Goal: Check status: Check status

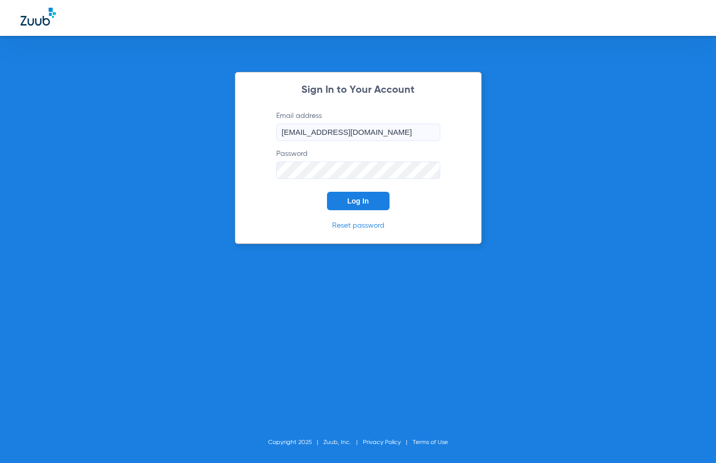
click at [357, 200] on span "Log In" at bounding box center [358, 201] width 22 height 8
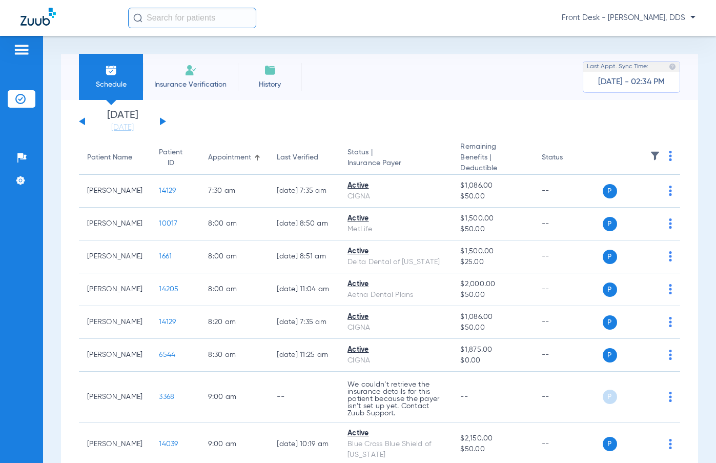
click at [159, 119] on div "[DATE] [DATE] [DATE] [DATE] [DATE] [DATE] [DATE] [DATE] [DATE] [DATE] [DATE] [D…" at bounding box center [122, 121] width 87 height 23
click at [162, 124] on div "[DATE] [DATE] [DATE] [DATE] [DATE] [DATE] [DATE] [DATE] [DATE] [DATE] [DATE] [D…" at bounding box center [122, 121] width 87 height 23
click at [160, 117] on div "[DATE] [DATE] [DATE] [DATE] [DATE] [DATE] [DATE] [DATE] [DATE] [DATE] [DATE] [D…" at bounding box center [122, 121] width 87 height 23
click at [161, 122] on button at bounding box center [163, 121] width 6 height 8
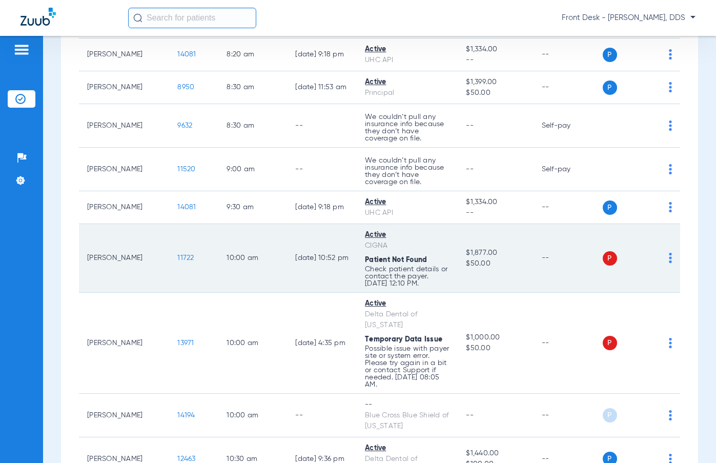
scroll to position [307, 0]
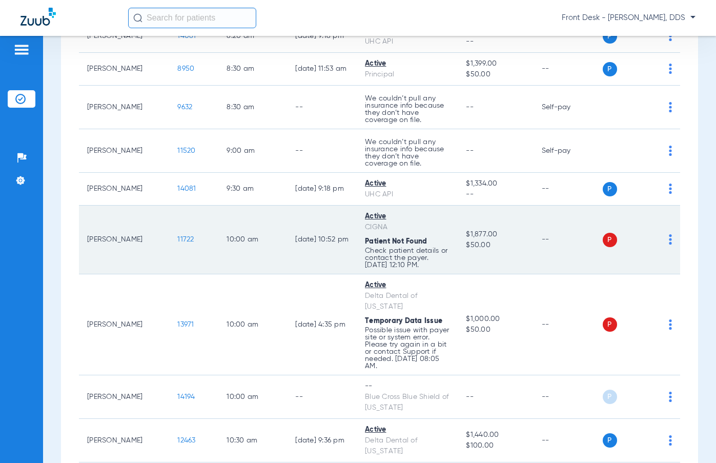
click at [169, 245] on td "11722" at bounding box center [193, 239] width 49 height 69
click at [668, 246] on span at bounding box center [669, 242] width 3 height 7
click at [149, 248] on div at bounding box center [358, 231] width 716 height 463
click at [177, 243] on span "11722" at bounding box center [185, 239] width 16 height 7
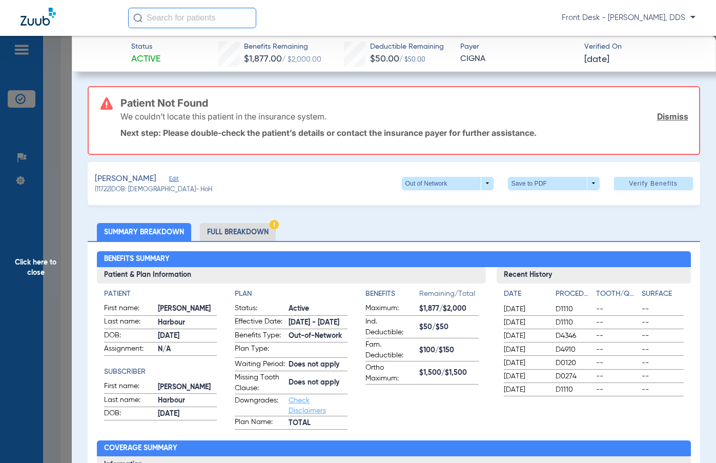
click at [661, 119] on link "Dismiss" at bounding box center [672, 116] width 31 height 10
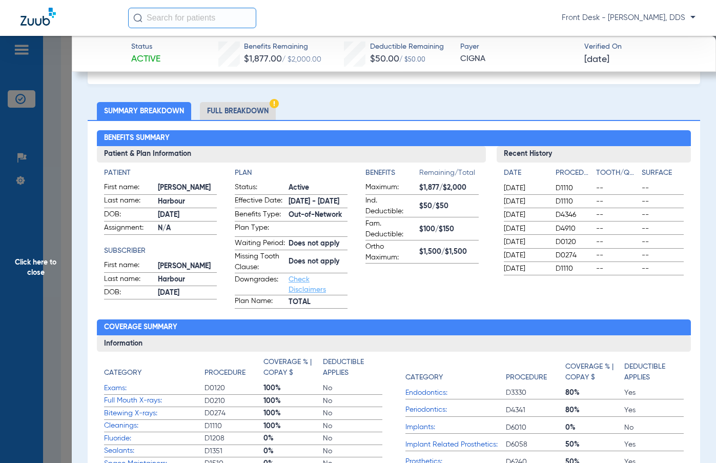
scroll to position [0, 0]
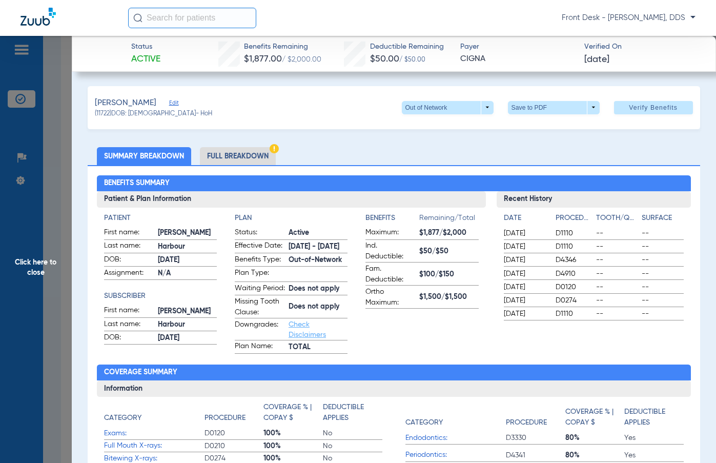
click at [48, 223] on span "Click here to close" at bounding box center [36, 267] width 72 height 463
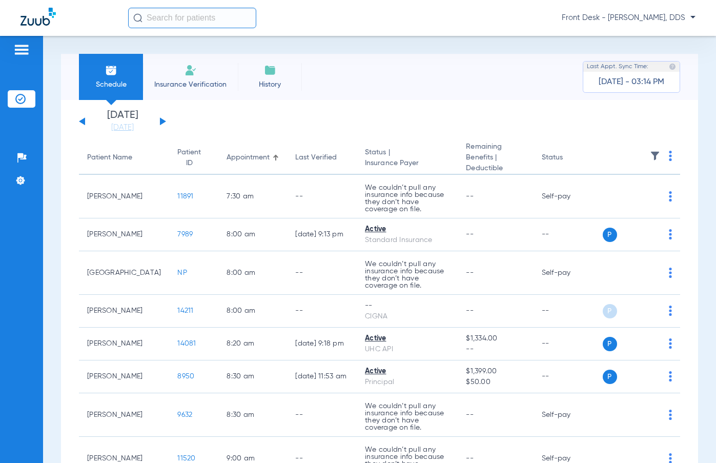
click at [452, 124] on app-single-date-navigator "[DATE] [DATE] [DATE] [DATE] [DATE] [DATE] [DATE] [DATE] [DATE] [DATE] [DATE] [D…" at bounding box center [379, 121] width 601 height 23
click at [162, 122] on button at bounding box center [163, 121] width 6 height 8
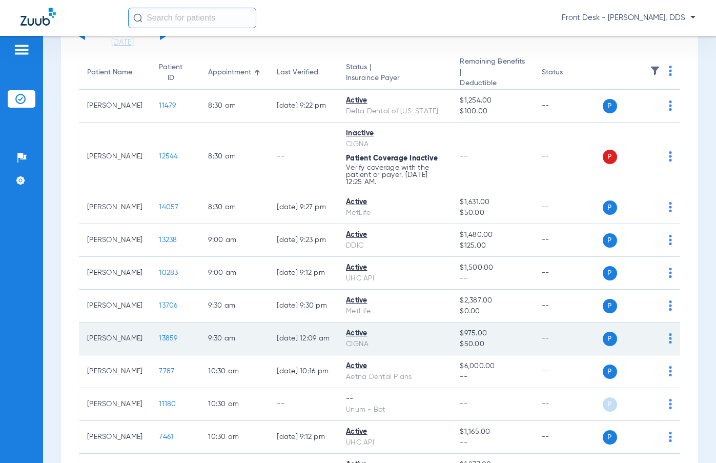
scroll to position [84, 0]
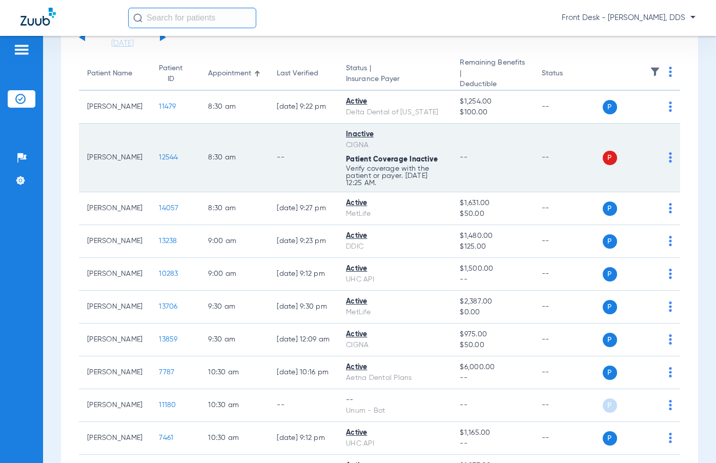
click at [151, 151] on td "12544" at bounding box center [175, 157] width 49 height 69
click at [159, 157] on span "12544" at bounding box center [168, 157] width 19 height 7
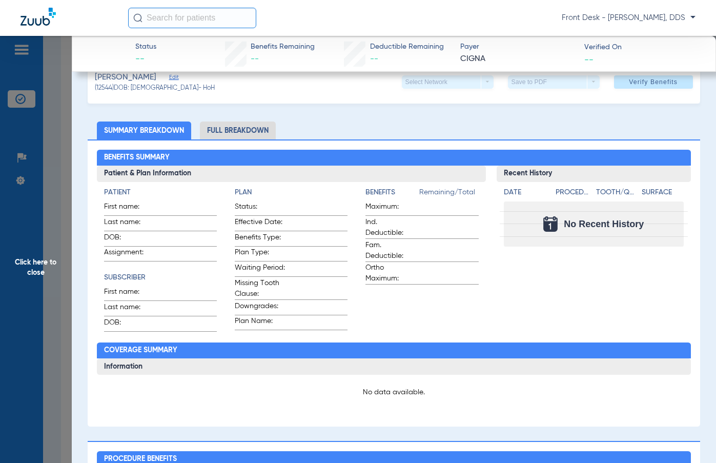
scroll to position [102, 0]
